Goal: Information Seeking & Learning: Check status

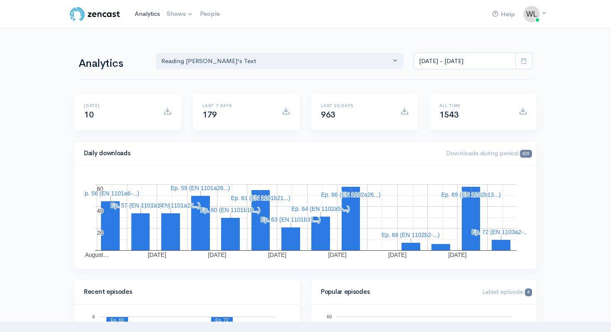
click at [146, 11] on link "Analytics" at bounding box center [147, 14] width 32 height 18
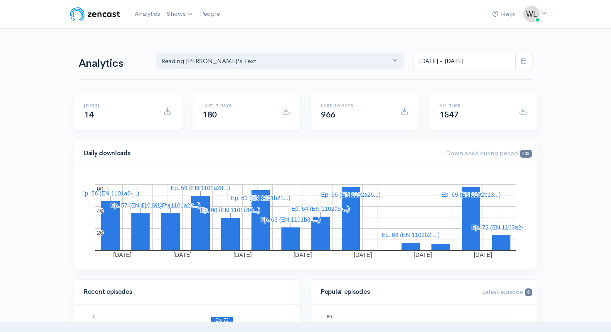
click at [527, 60] on icon at bounding box center [524, 61] width 6 height 6
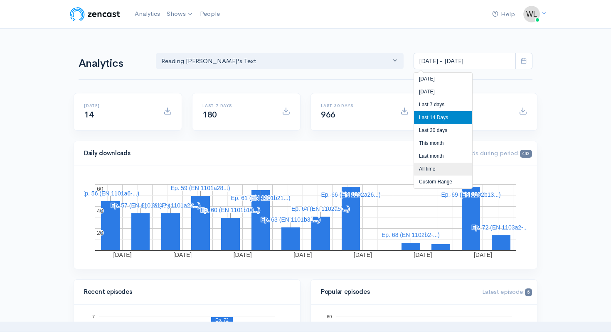
click at [432, 171] on li "All time" at bounding box center [443, 169] width 58 height 13
type input "[DATE] - [DATE]"
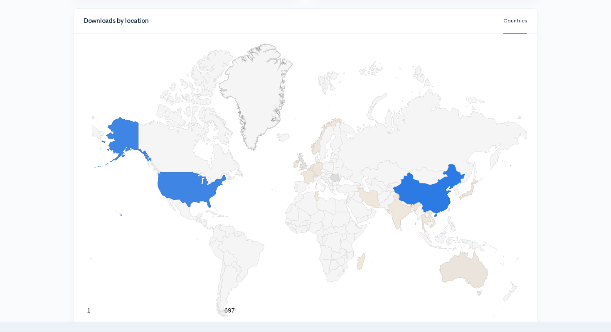
scroll to position [811, 0]
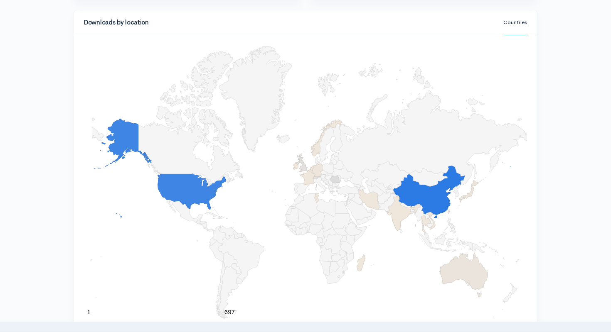
click at [379, 270] on rect "A chart." at bounding box center [305, 183] width 443 height 276
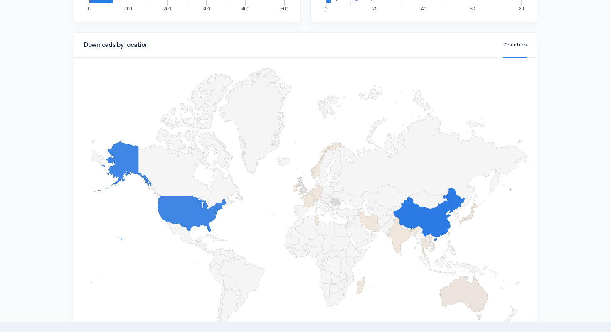
scroll to position [787, 0]
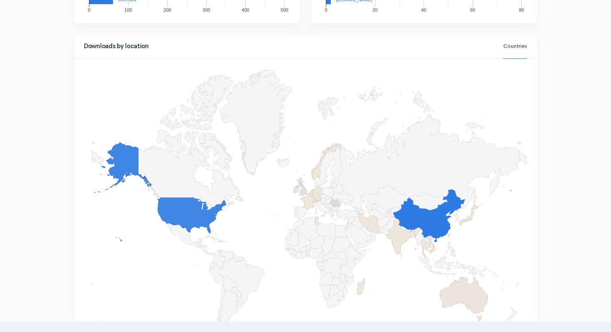
click at [286, 259] on rect "A chart." at bounding box center [305, 207] width 443 height 276
